Goal: Find specific page/section: Find specific page/section

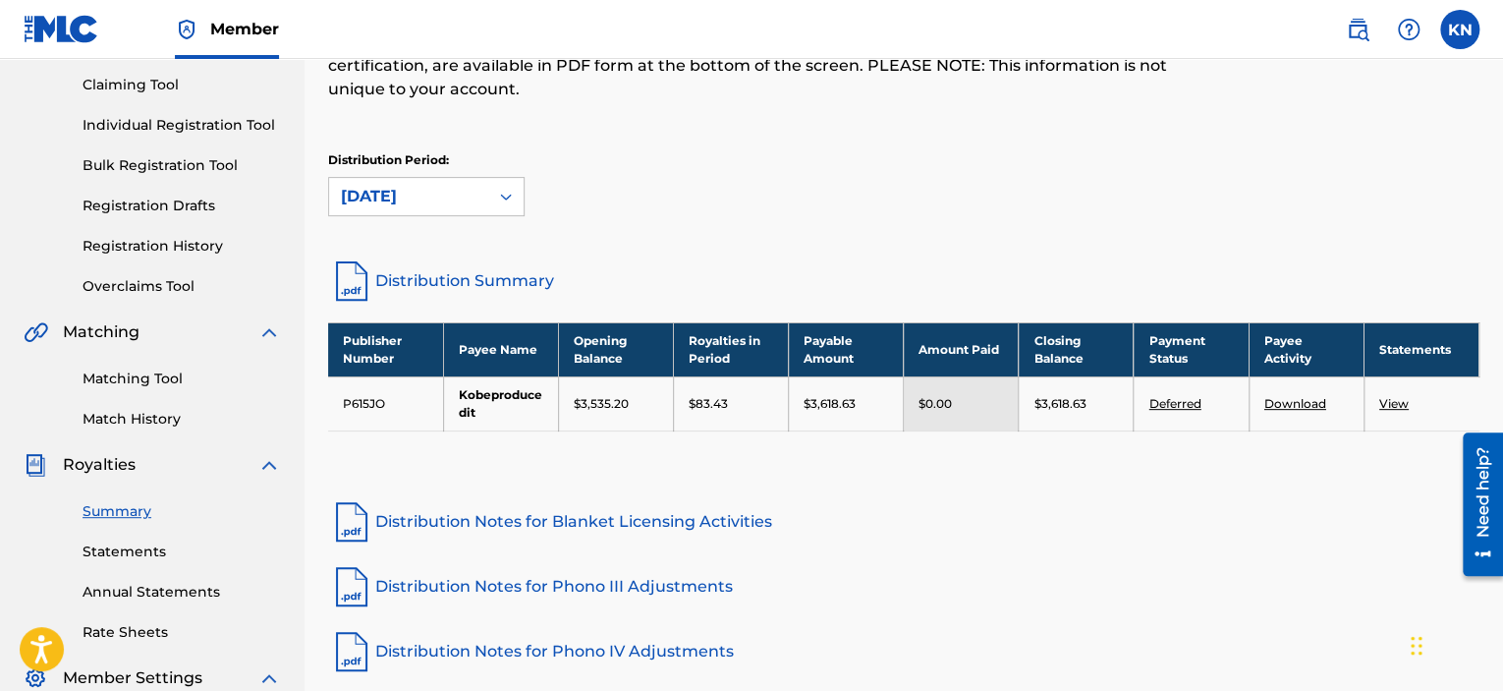
click at [1069, 215] on div "Distribution Period: [DATE]" at bounding box center [903, 192] width 1151 height 83
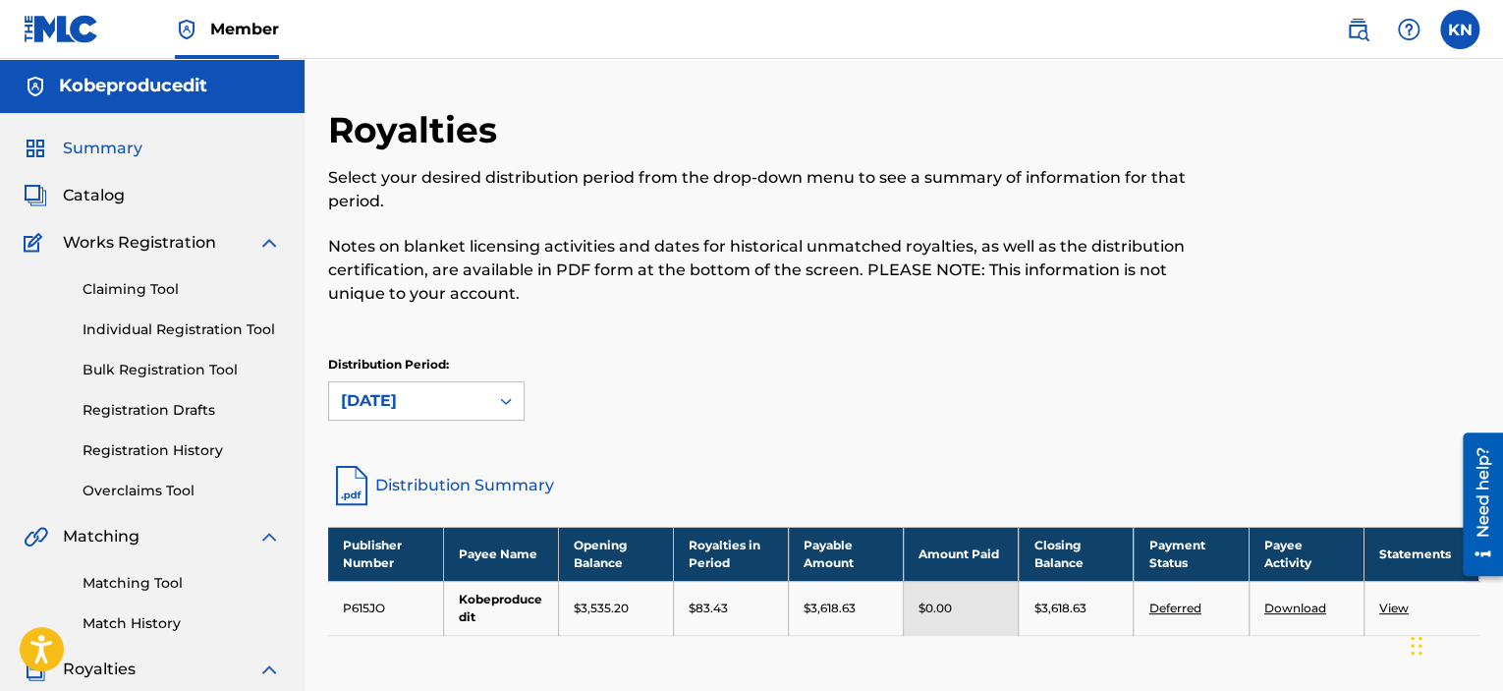
click at [114, 149] on span "Summary" at bounding box center [103, 149] width 80 height 24
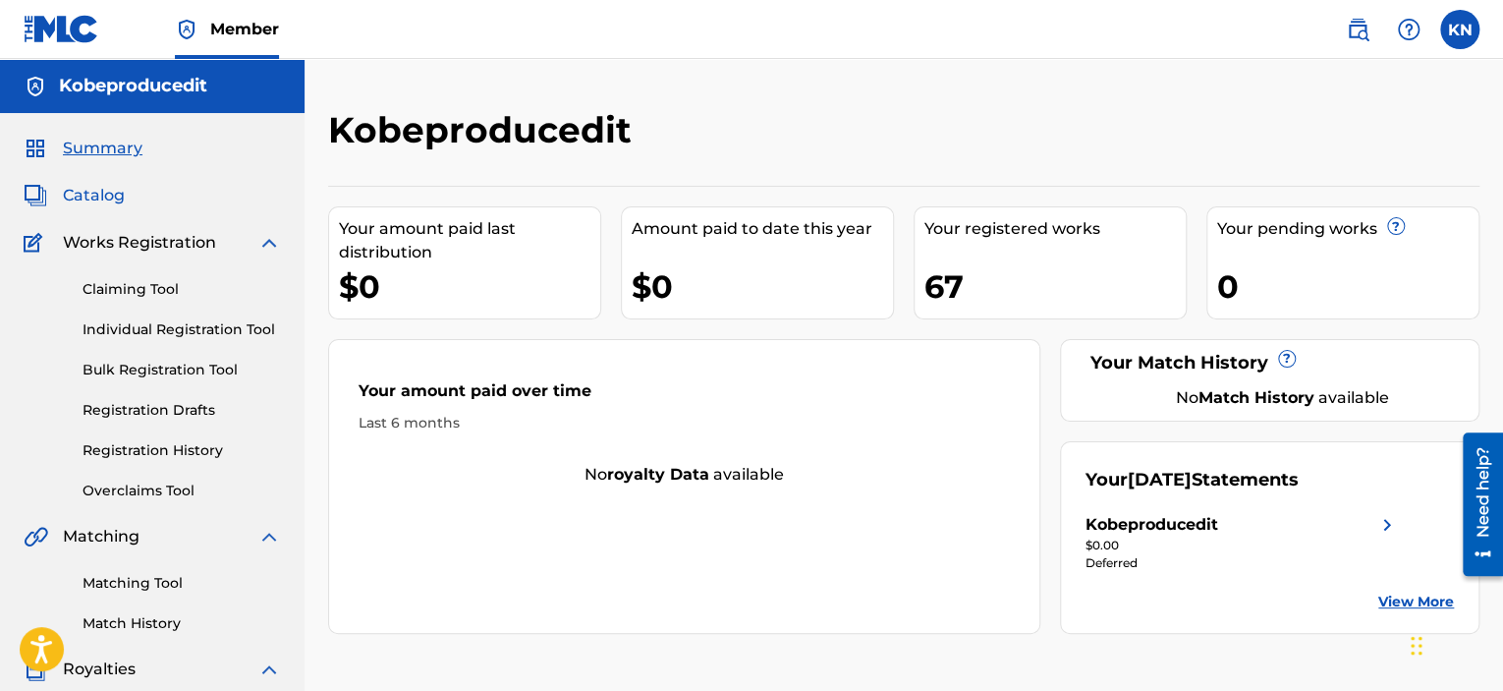
click at [80, 200] on span "Catalog" at bounding box center [94, 196] width 62 height 24
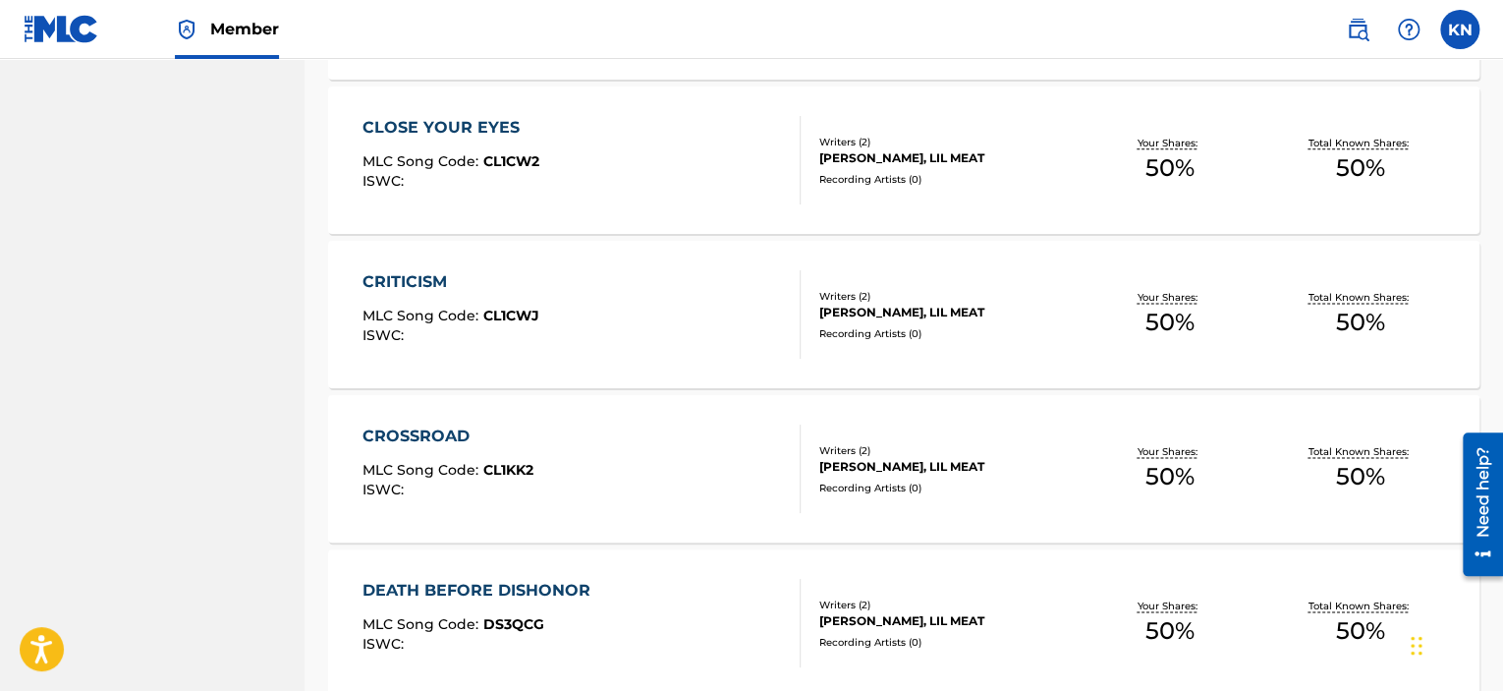
scroll to position [1557, 0]
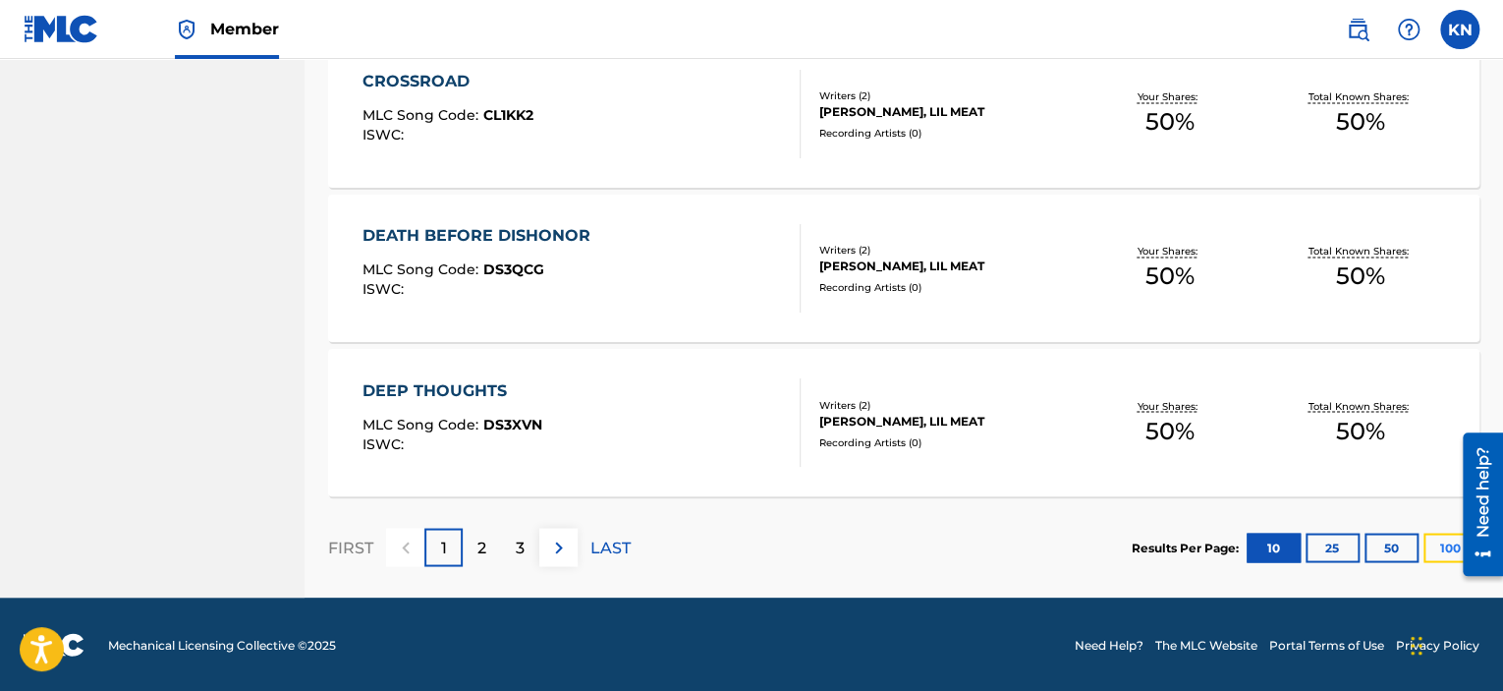
click at [1433, 553] on button "100" at bounding box center [1450, 546] width 54 height 29
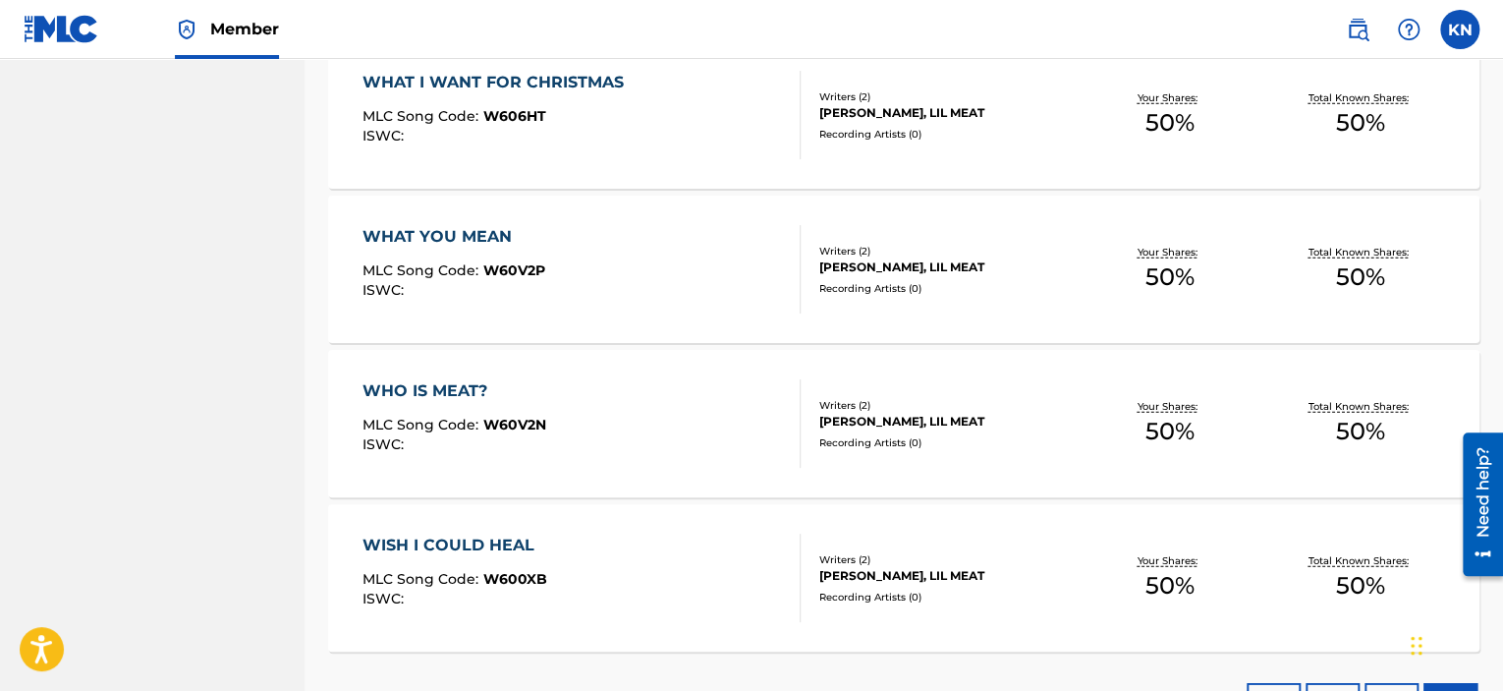
scroll to position [10340, 0]
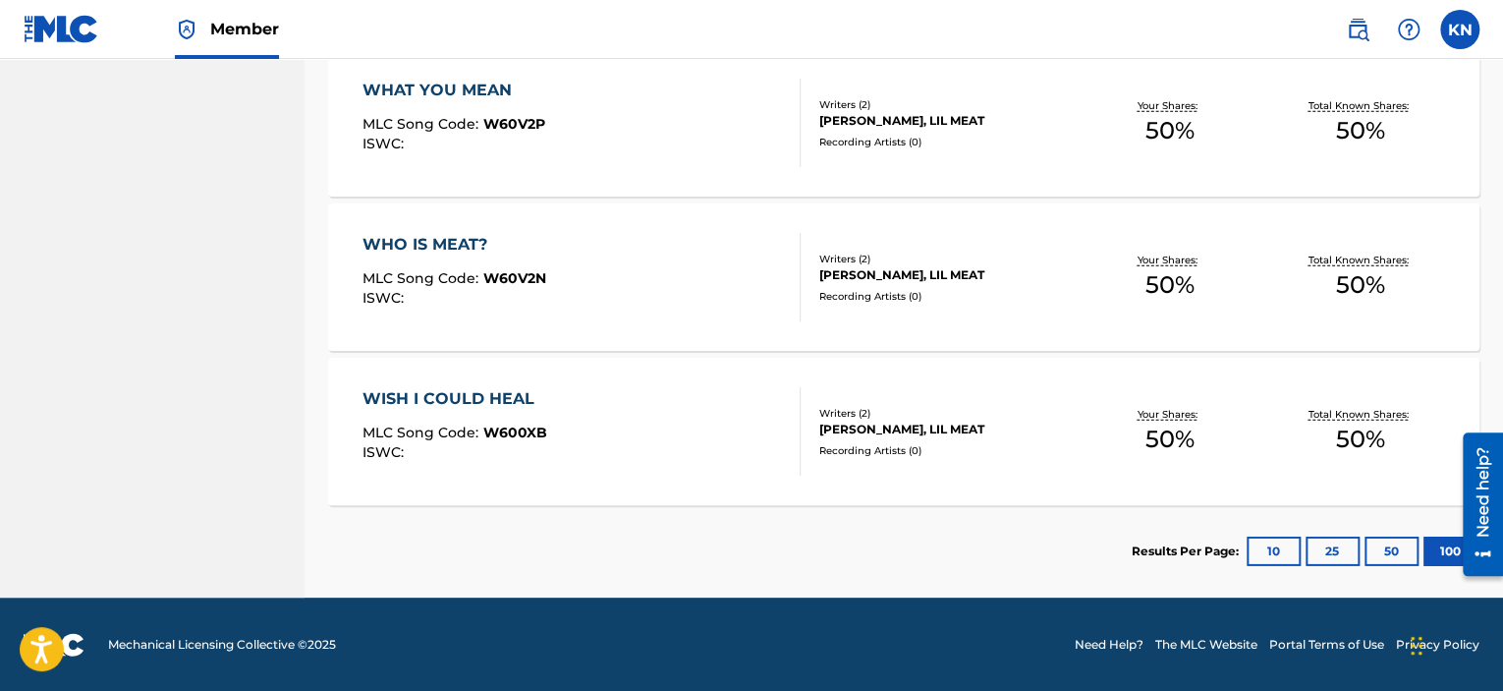
click at [919, 545] on section "Results Per Page: 10 25 50 100" at bounding box center [903, 551] width 1151 height 92
click at [405, 542] on section "Results Per Page: 10 25 50 100" at bounding box center [903, 551] width 1151 height 92
click at [393, 538] on section "Results Per Page: 10 25 50 100" at bounding box center [903, 551] width 1151 height 92
click at [900, 530] on section "Results Per Page: 10 25 50 100" at bounding box center [903, 551] width 1151 height 92
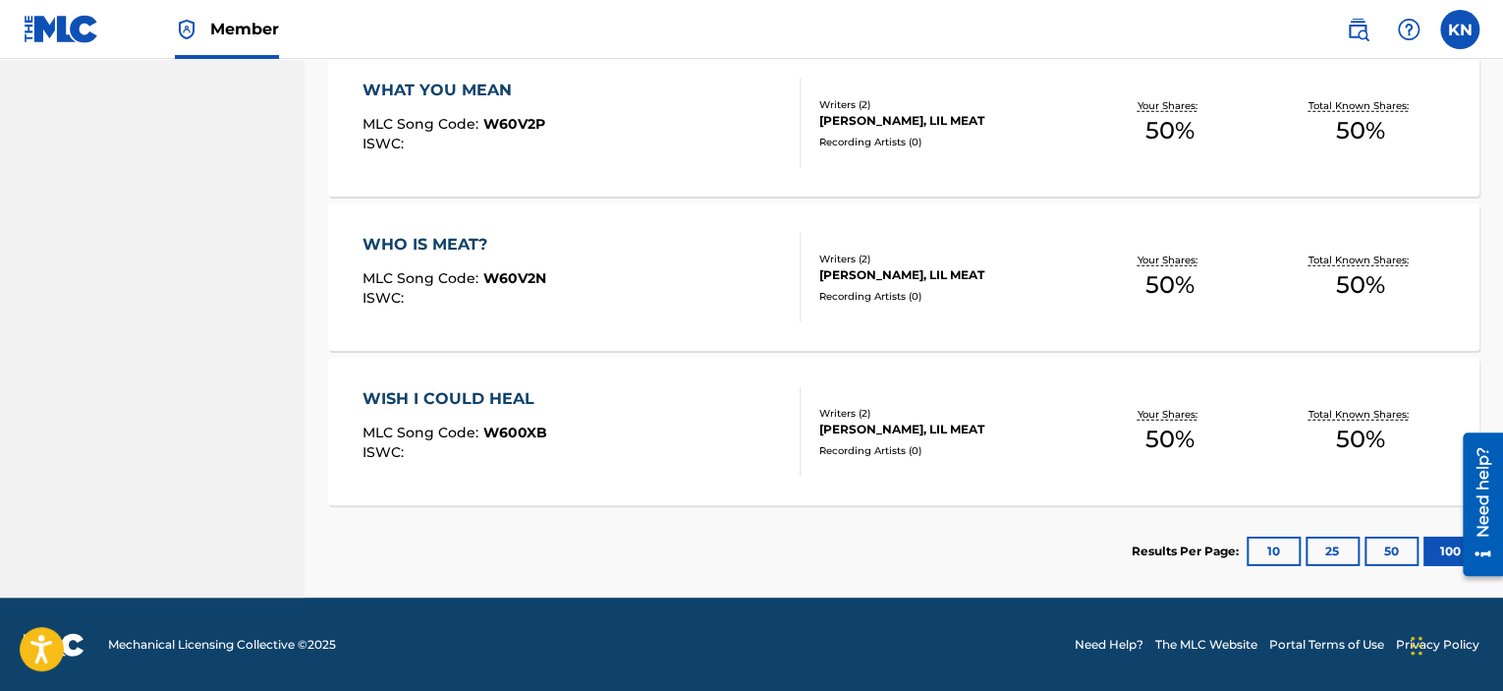
click at [903, 545] on section "Results Per Page: 10 25 50 100" at bounding box center [903, 551] width 1151 height 92
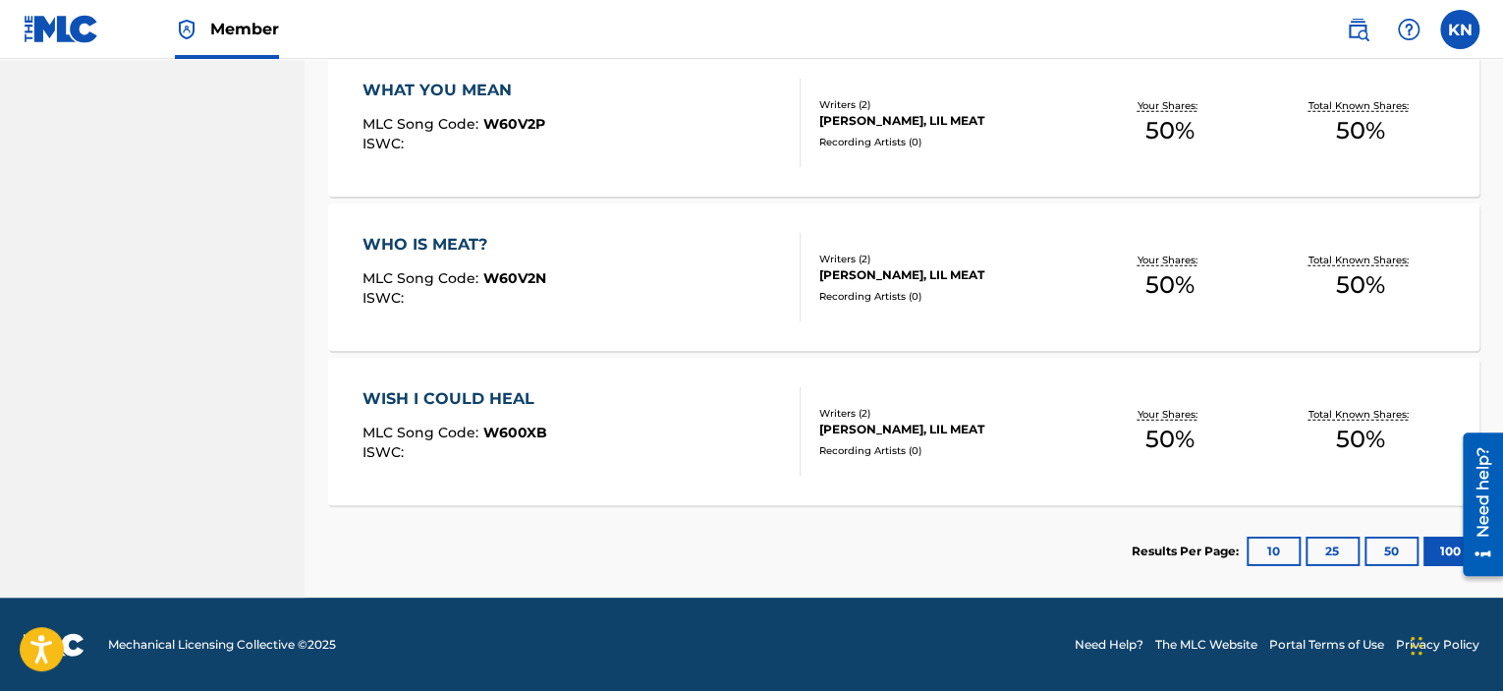
click at [903, 545] on section "Results Per Page: 10 25 50 100" at bounding box center [903, 551] width 1151 height 92
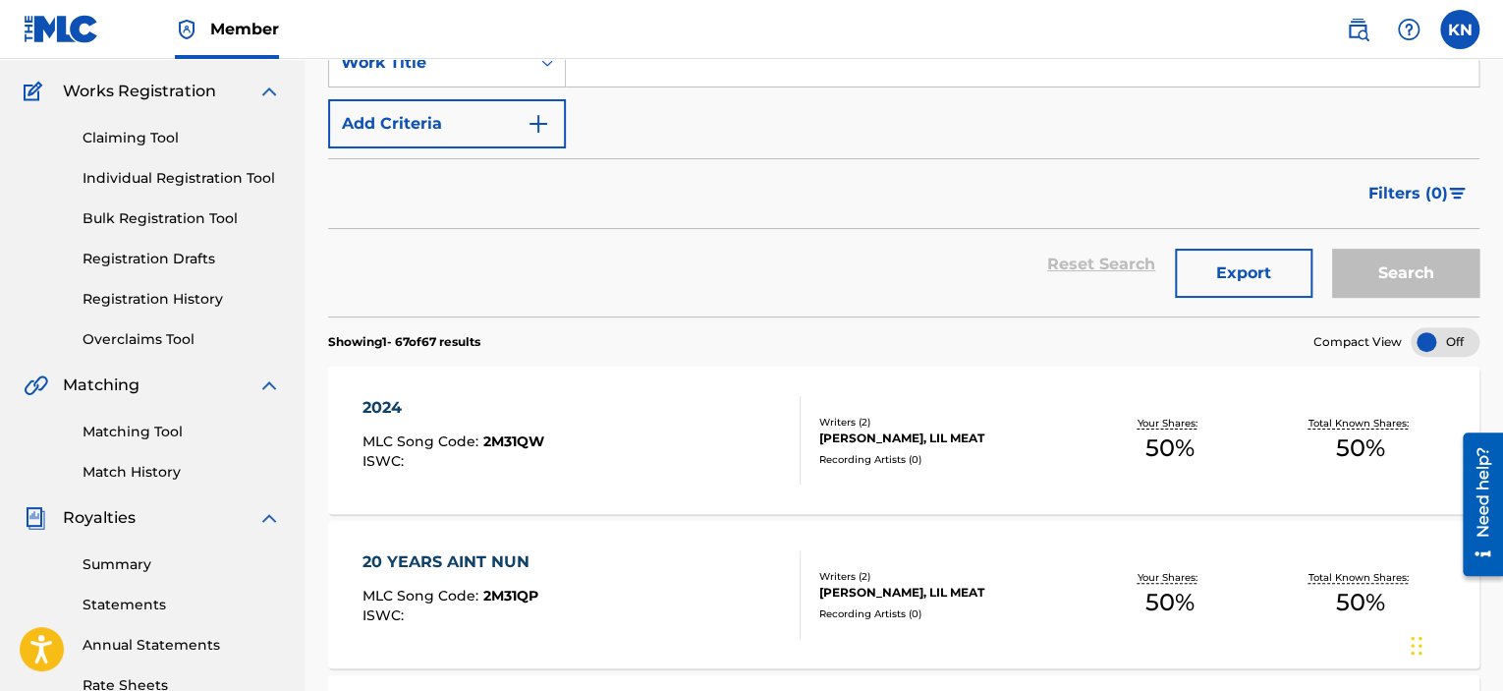
scroll to position [0, 0]
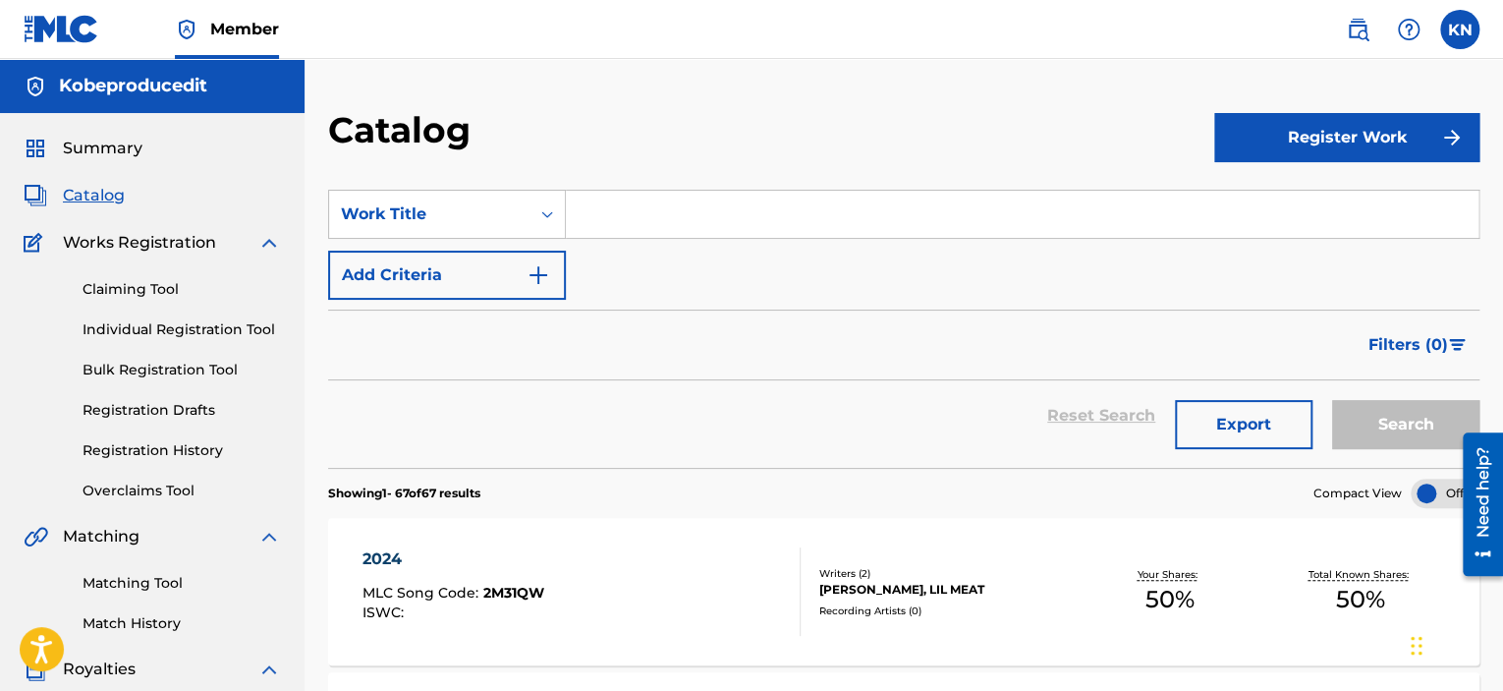
click at [457, 435] on div "Reset Search Export Search" at bounding box center [903, 415] width 1151 height 71
click at [652, 435] on div "Reset Search Export Search" at bounding box center [903, 415] width 1151 height 71
click at [452, 419] on div "Reset Search Export Search" at bounding box center [903, 415] width 1151 height 71
click at [445, 419] on div "Reset Search Export Search" at bounding box center [903, 415] width 1151 height 71
